Goal: Download file/media

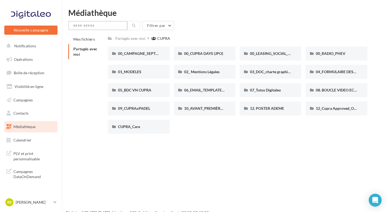
click at [93, 27] on input "text" at bounding box center [97, 25] width 59 height 9
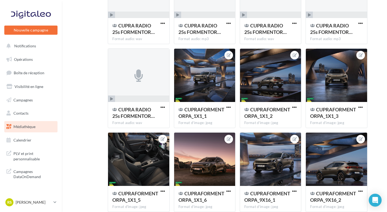
scroll to position [3390, 0]
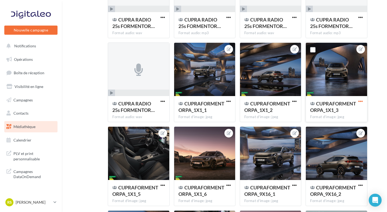
type input "*********"
click at [361, 102] on span "button" at bounding box center [360, 101] width 5 height 5
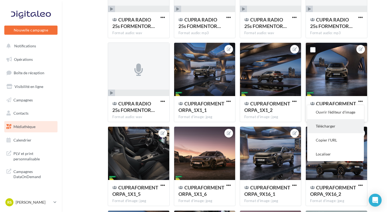
click at [338, 127] on button "Télécharger" at bounding box center [335, 126] width 57 height 14
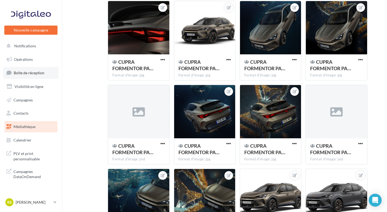
scroll to position [1615, 0]
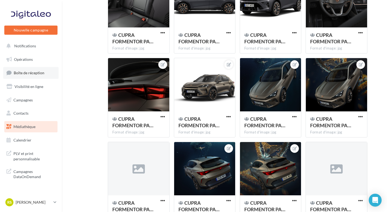
click at [46, 75] on link "Boîte de réception" at bounding box center [30, 73] width 55 height 12
click at [46, 74] on link "Boîte de réception" at bounding box center [30, 73] width 55 height 12
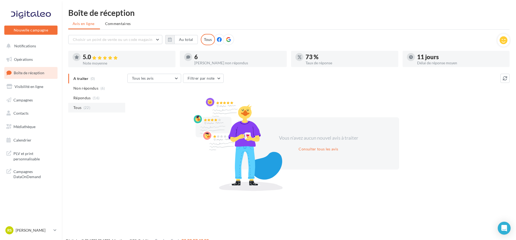
click at [86, 106] on span "(22)" at bounding box center [87, 107] width 7 height 4
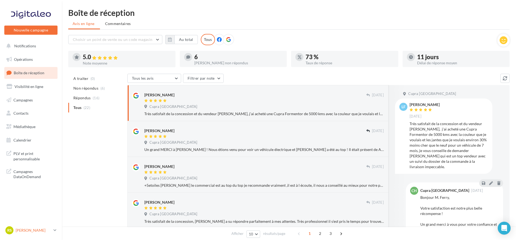
click at [29, 230] on p "[PERSON_NAME]" at bounding box center [34, 229] width 36 height 5
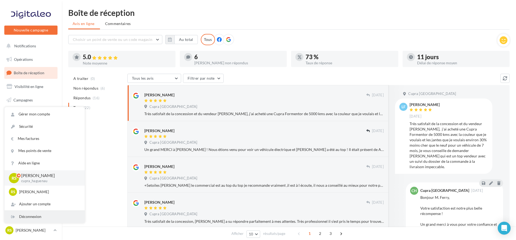
click at [30, 219] on div "Déconnexion" at bounding box center [45, 216] width 80 height 12
